Goal: Information Seeking & Learning: Understand process/instructions

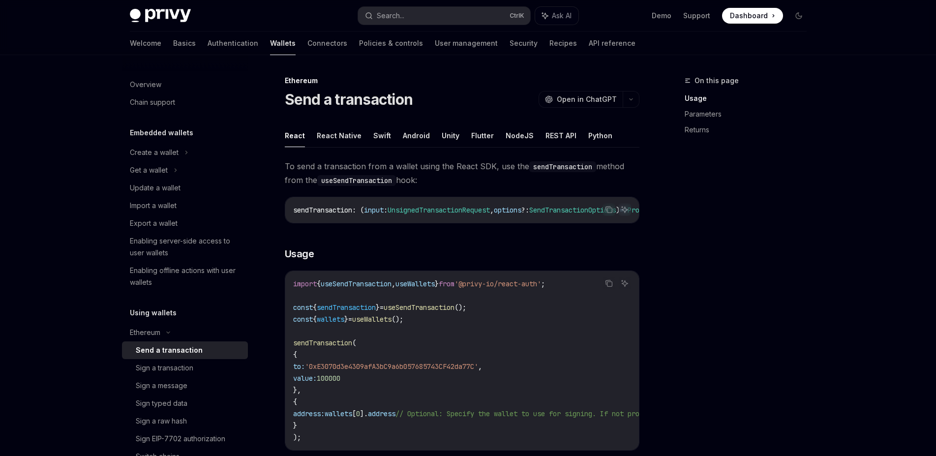
type textarea "*"
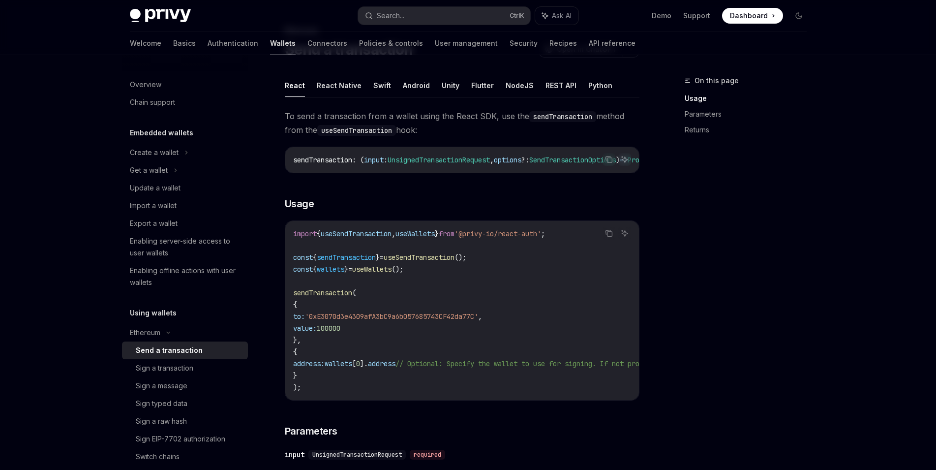
scroll to position [100, 0]
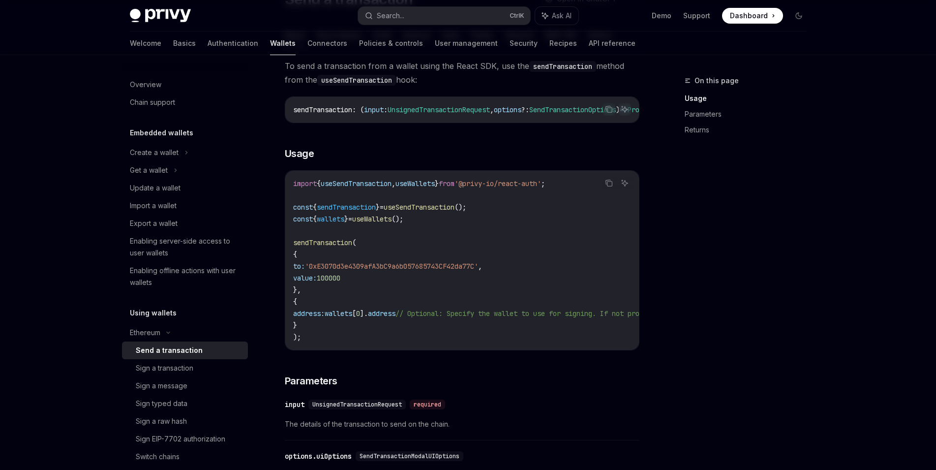
drag, startPoint x: 310, startPoint y: 419, endPoint x: 283, endPoint y: 461, distance: 49.8
click at [486, 402] on div "​ input UnsignedTransactionRequest required The details of the transaction to s…" at bounding box center [462, 417] width 355 height 47
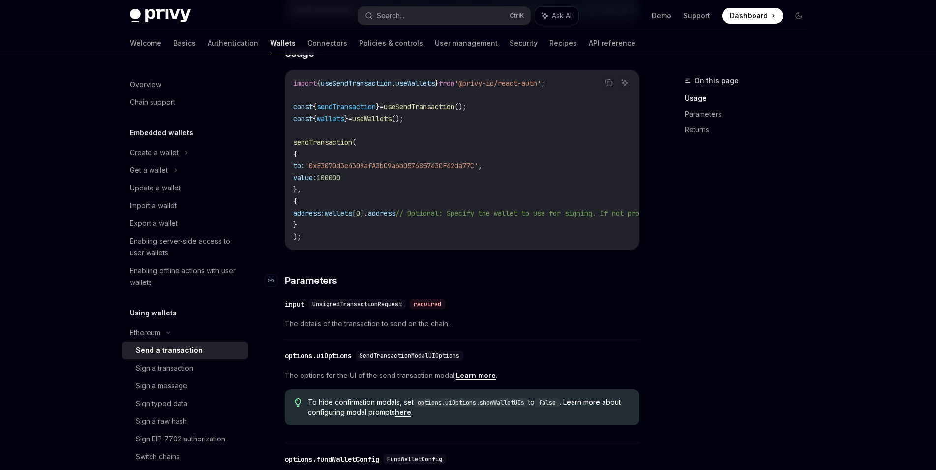
scroll to position [351, 0]
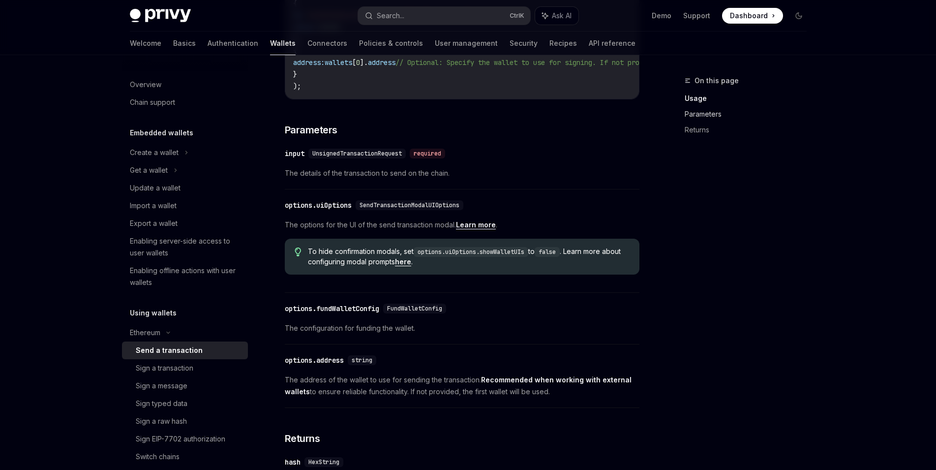
click at [696, 114] on link "Parameters" at bounding box center [750, 114] width 130 height 16
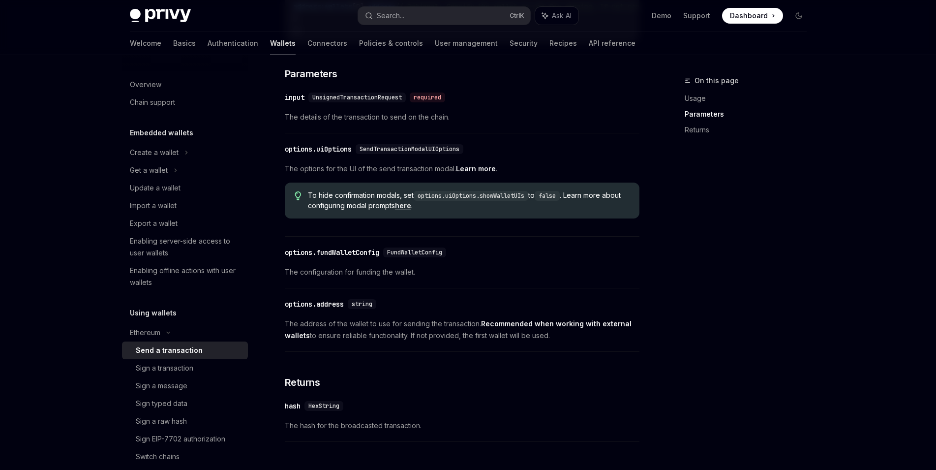
click at [373, 102] on div "UnsignedTransactionRequest" at bounding box center [357, 98] width 97 height 10
click at [374, 101] on span "UnsignedTransactionRequest" at bounding box center [357, 97] width 90 height 8
click at [436, 102] on div "required" at bounding box center [427, 98] width 35 height 10
click at [285, 102] on div "input" at bounding box center [295, 98] width 20 height 10
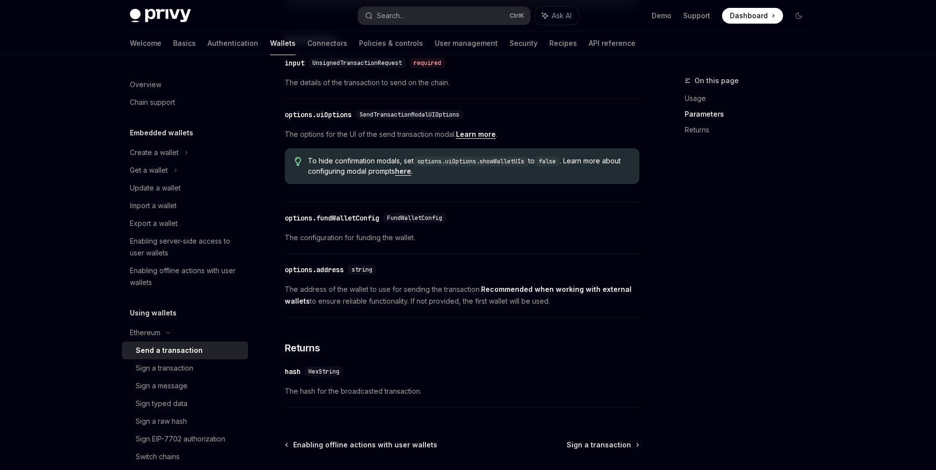
scroll to position [392, 0]
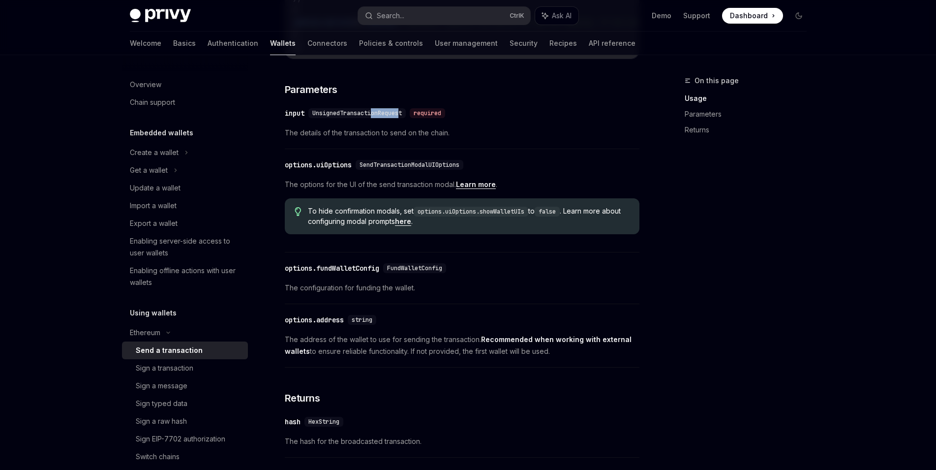
drag, startPoint x: 403, startPoint y: 119, endPoint x: 391, endPoint y: 119, distance: 12.3
click at [373, 117] on span "UnsignedTransactionRequest" at bounding box center [357, 113] width 90 height 8
drag, startPoint x: 404, startPoint y: 120, endPoint x: 315, endPoint y: 122, distance: 89.1
click at [315, 117] on span "UnsignedTransactionRequest" at bounding box center [357, 113] width 90 height 8
copy span "UnsignedTransactionRequest"
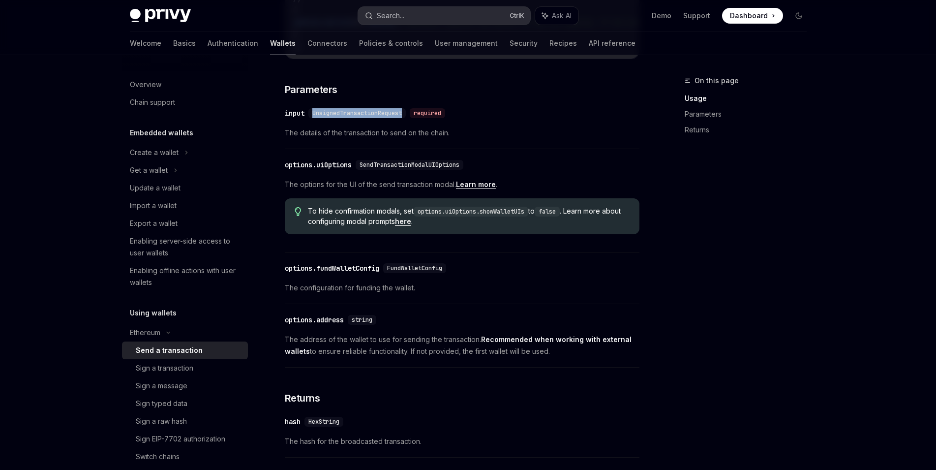
click at [390, 20] on div "Search..." at bounding box center [391, 16] width 28 height 12
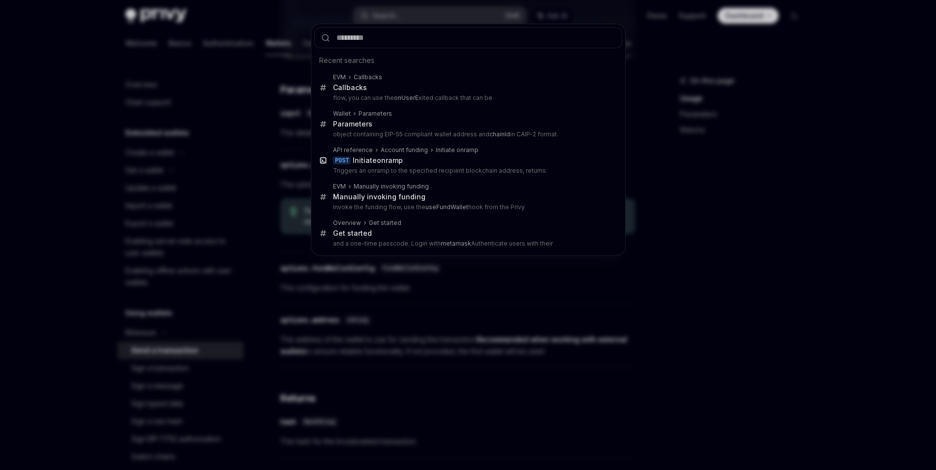
type input "**********"
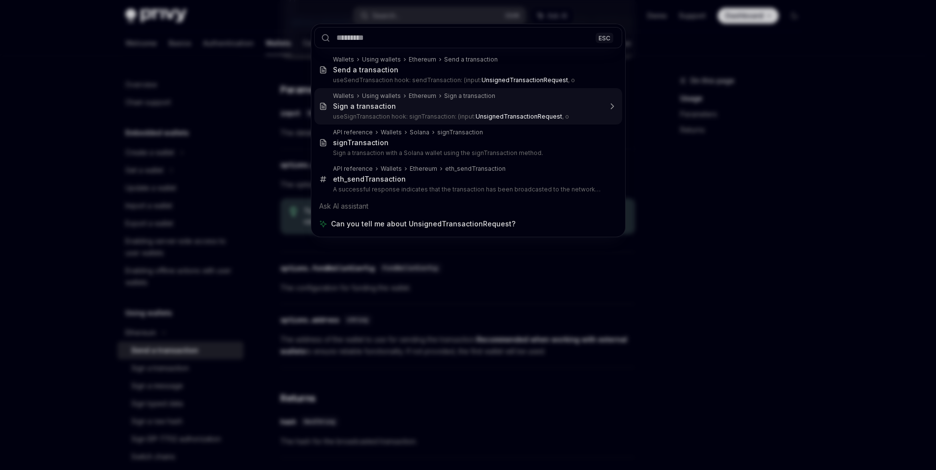
type textarea "*"
